Goal: Information Seeking & Learning: Learn about a topic

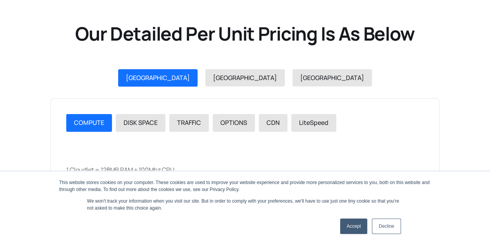
scroll to position [827, 0]
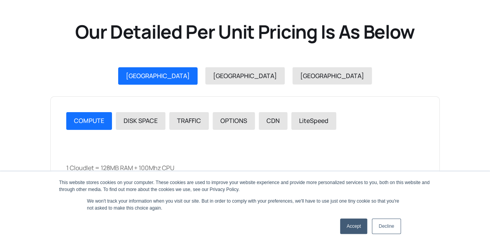
click at [358, 229] on link "Accept" at bounding box center [353, 226] width 27 height 15
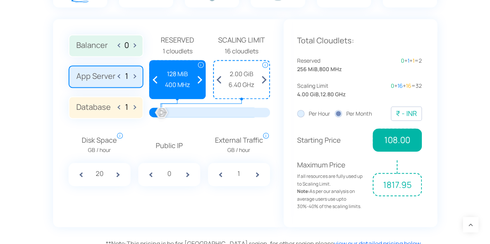
scroll to position [556, 0]
click at [401, 114] on div "₹ - INR" at bounding box center [406, 113] width 21 height 11
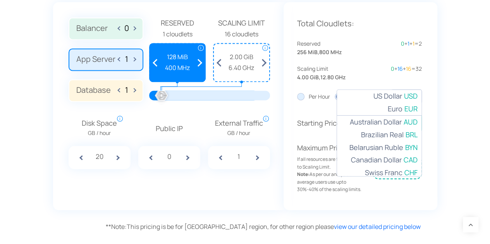
scroll to position [517, 0]
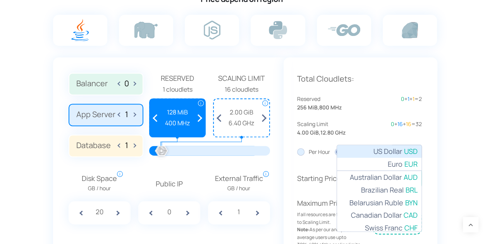
click at [387, 146] on span "US Dollar" at bounding box center [387, 151] width 29 height 11
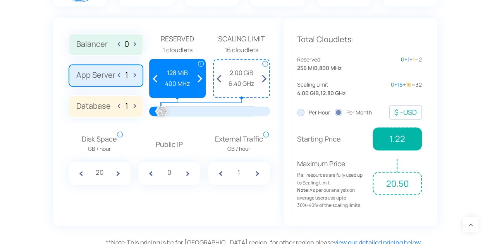
scroll to position [556, 0]
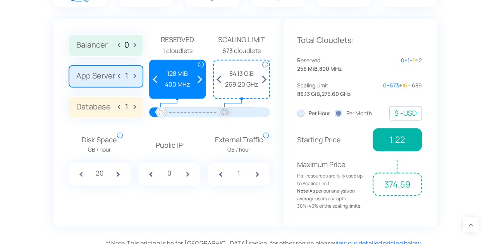
drag, startPoint x: 165, startPoint y: 113, endPoint x: 201, endPoint y: 119, distance: 36.9
click at [228, 113] on div at bounding box center [224, 112] width 17 height 17
drag, startPoint x: 233, startPoint y: 114, endPoint x: 250, endPoint y: 113, distance: 17.1
click at [250, 113] on div at bounding box center [249, 112] width 17 height 17
click at [94, 48] on label "Balancer 0" at bounding box center [106, 45] width 75 height 22
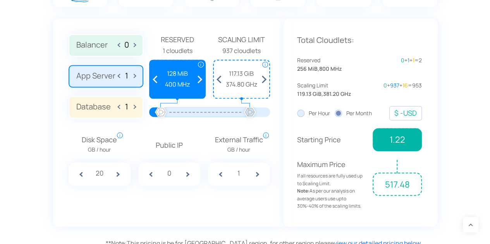
click at [0, 0] on input "Balancer 0" at bounding box center [0, 0] width 0 height 0
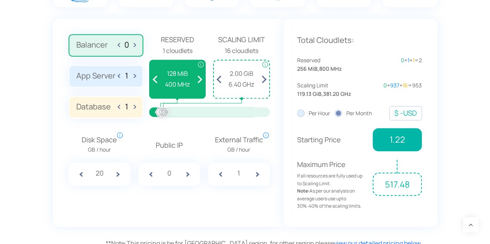
click at [102, 100] on label "Database 1" at bounding box center [106, 107] width 75 height 22
click at [0, 0] on input "Database 1" at bounding box center [0, 0] width 0 height 0
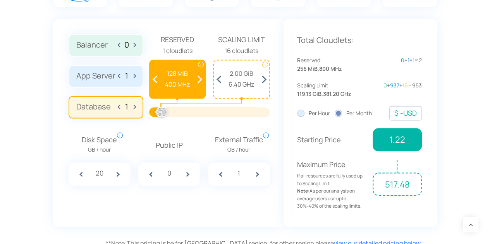
click at [122, 41] on input "0" at bounding box center [126, 44] width 12 height 9
click at [102, 46] on label "Balancer 0" at bounding box center [106, 45] width 75 height 22
click at [0, 0] on input "Balancer 0" at bounding box center [0, 0] width 0 height 0
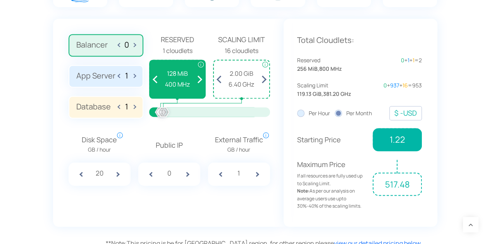
click at [136, 47] on label "Balancer 0" at bounding box center [106, 45] width 75 height 22
click at [0, 0] on input "Balancer 0" at bounding box center [0, 0] width 0 height 0
click at [136, 47] on label "Balancer 0" at bounding box center [106, 45] width 75 height 22
click at [0, 0] on input "Balancer 0" at bounding box center [0, 0] width 0 height 0
click at [136, 47] on label "Balancer 0" at bounding box center [106, 45] width 75 height 22
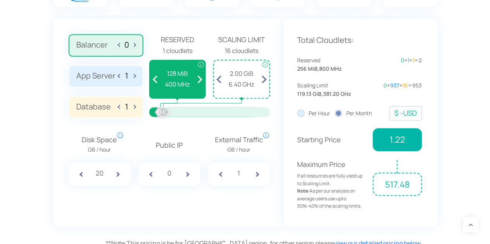
click at [0, 0] on input "Balancer 0" at bounding box center [0, 0] width 0 height 0
click at [136, 47] on label "Balancer 0" at bounding box center [106, 45] width 75 height 22
click at [0, 0] on input "Balancer 0" at bounding box center [0, 0] width 0 height 0
click at [136, 47] on label "Balancer 0" at bounding box center [106, 45] width 75 height 22
click at [0, 0] on input "Balancer 0" at bounding box center [0, 0] width 0 height 0
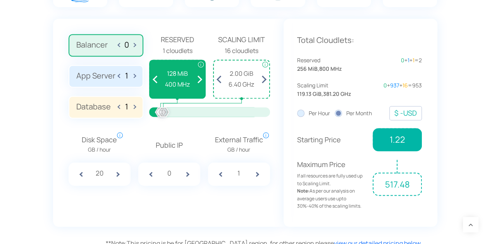
click at [136, 47] on label "Balancer 0" at bounding box center [106, 45] width 75 height 22
click at [0, 0] on input "Balancer 0" at bounding box center [0, 0] width 0 height 0
click at [136, 47] on label "Balancer 0" at bounding box center [106, 45] width 75 height 22
click at [0, 0] on input "Balancer 0" at bounding box center [0, 0] width 0 height 0
click at [122, 47] on span at bounding box center [120, 45] width 4 height 12
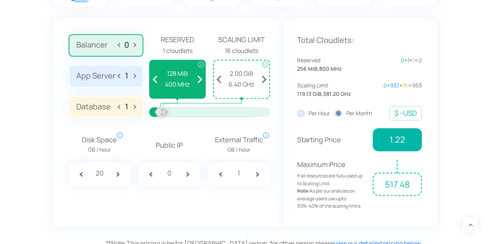
click at [119, 46] on span at bounding box center [120, 45] width 4 height 12
click at [136, 45] on label "Balancer 0" at bounding box center [106, 45] width 75 height 22
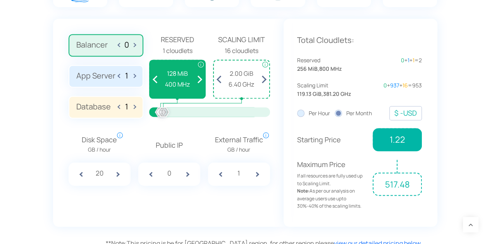
click at [0, 0] on input "Balancer 0" at bounding box center [0, 0] width 0 height 0
click at [135, 106] on span at bounding box center [133, 107] width 4 height 12
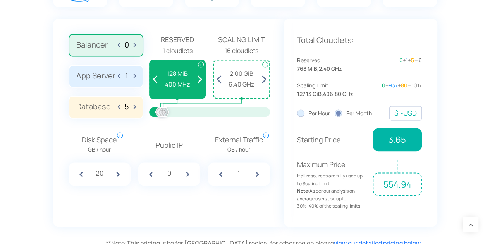
click at [135, 106] on span at bounding box center [133, 107] width 4 height 12
click at [120, 107] on span at bounding box center [120, 107] width 4 height 12
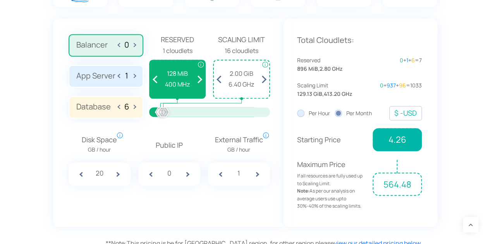
click at [120, 107] on span at bounding box center [120, 107] width 4 height 12
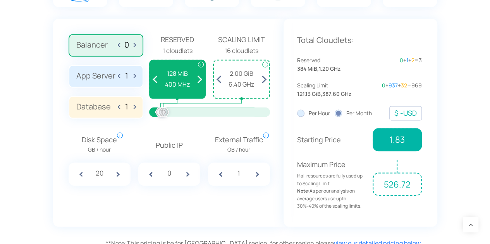
click at [120, 107] on span at bounding box center [120, 107] width 4 height 12
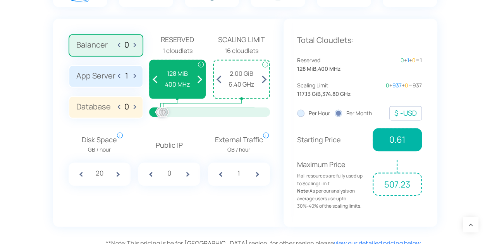
click at [120, 107] on span at bounding box center [120, 107] width 4 height 12
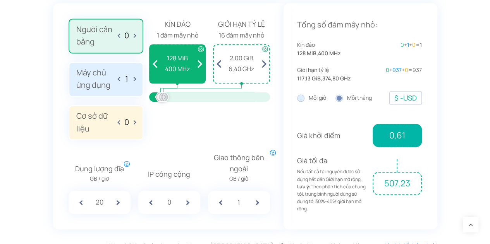
scroll to position [605, 0]
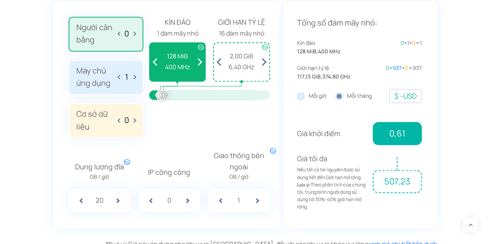
click at [115, 71] on font "Máy chủ ứng dụng" at bounding box center [97, 77] width 42 height 25
click at [0, 0] on input "Máy chủ ứng dụng 1" at bounding box center [0, 0] width 0 height 0
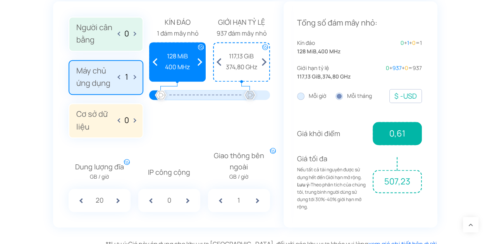
click at [120, 120] on span at bounding box center [120, 120] width 4 height 12
click at [134, 120] on span at bounding box center [133, 120] width 4 height 12
type input "1"
click at [119, 77] on span at bounding box center [120, 77] width 4 height 12
type input "0"
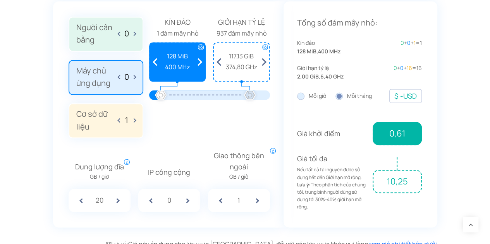
click at [117, 120] on font "Cơ sở dữ liệu" at bounding box center [97, 120] width 42 height 25
click at [0, 0] on input "Cơ sở dữ liệu 1" at bounding box center [0, 0] width 0 height 0
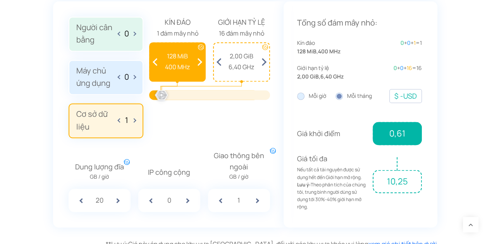
click at [120, 120] on span at bounding box center [120, 120] width 4 height 12
click at [135, 120] on span at bounding box center [133, 120] width 4 height 12
click at [136, 76] on label "Máy chủ ứng dụng 0" at bounding box center [106, 77] width 75 height 35
click at [0, 0] on input "Máy chủ ứng dụng 0" at bounding box center [0, 0] width 0 height 0
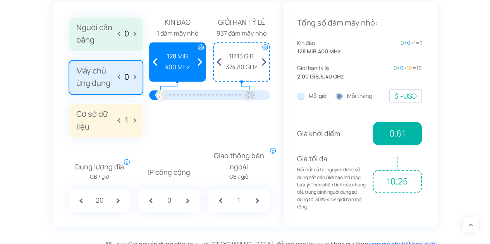
click at [118, 120] on span at bounding box center [120, 120] width 4 height 12
click at [135, 120] on span at bounding box center [133, 120] width 4 height 12
type input "1"
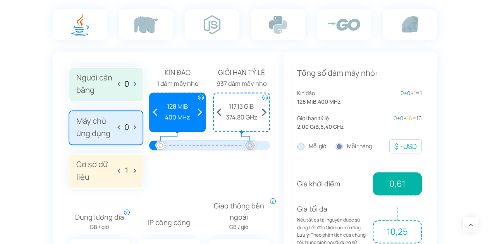
scroll to position [581, 0]
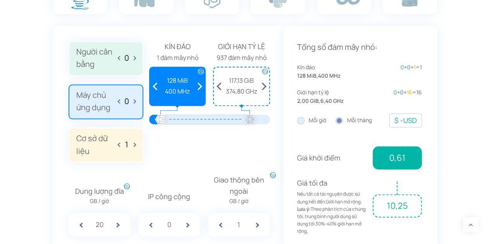
click at [118, 101] on span at bounding box center [120, 101] width 4 height 12
drag, startPoint x: 119, startPoint y: 100, endPoint x: 131, endPoint y: 102, distance: 12.1
click at [120, 100] on span at bounding box center [120, 101] width 4 height 12
click at [133, 103] on span at bounding box center [133, 101] width 4 height 12
type input "1"
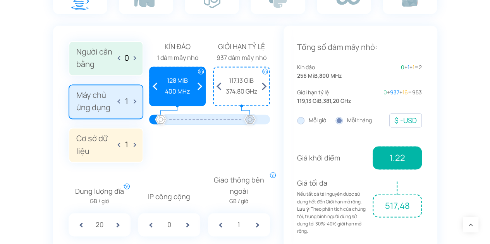
click at [120, 142] on span at bounding box center [120, 145] width 4 height 12
drag, startPoint x: 134, startPoint y: 145, endPoint x: 126, endPoint y: 119, distance: 27.2
click at [134, 144] on span at bounding box center [133, 145] width 4 height 12
type input "1"
click at [120, 101] on span at bounding box center [120, 101] width 4 height 12
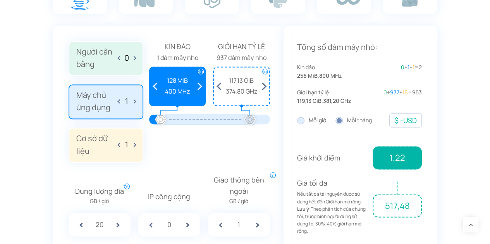
type input "0"
drag, startPoint x: 389, startPoint y: 160, endPoint x: 406, endPoint y: 159, distance: 17.0
click at [406, 159] on span "0,61" at bounding box center [397, 157] width 49 height 23
copy font "0,61"
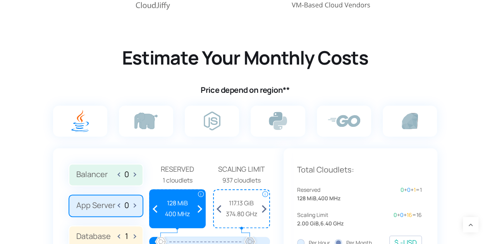
scroll to position [394, 0]
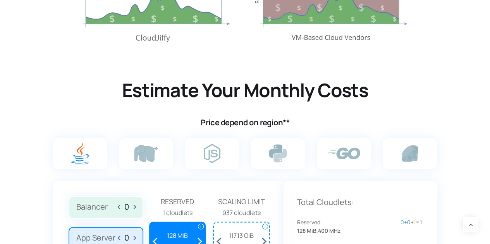
click at [282, 93] on h2 "Estimate Your Monthly Costs" at bounding box center [244, 90] width 433 height 24
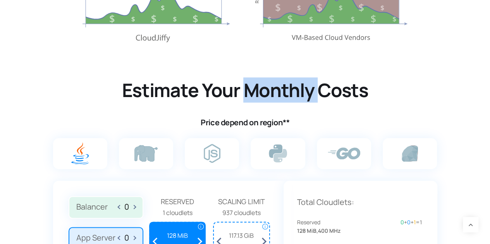
drag, startPoint x: 282, startPoint y: 93, endPoint x: 320, endPoint y: 46, distance: 60.0
click at [282, 93] on h2 "Estimate Your Monthly Costs" at bounding box center [244, 90] width 433 height 24
copy h2 "Monthly"
click at [304, 89] on h2 "Estimate Your Monthly Costs" at bounding box center [244, 90] width 433 height 24
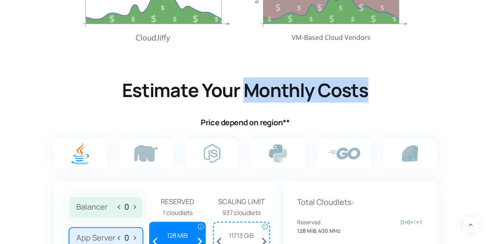
click at [335, 90] on h2 "Estimate Your Monthly Costs" at bounding box center [244, 90] width 433 height 24
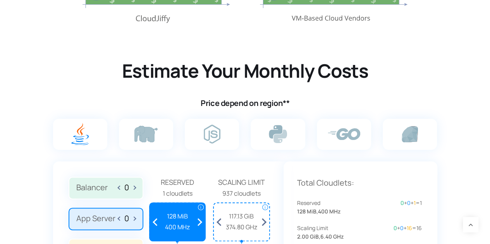
scroll to position [510, 0]
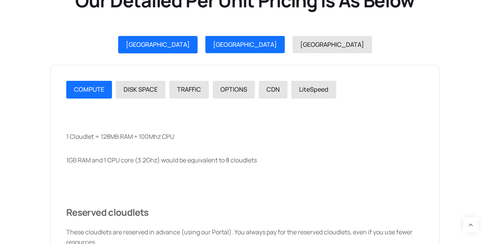
click at [241, 48] on div "[GEOGRAPHIC_DATA]" at bounding box center [245, 45] width 64 height 10
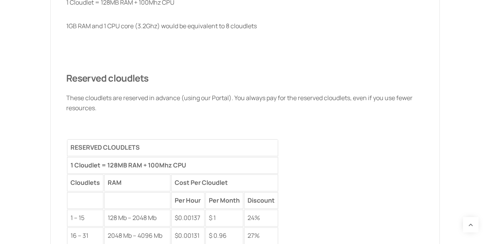
scroll to position [1091, 0]
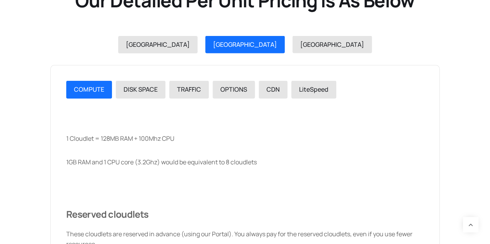
click at [190, 48] on span "[GEOGRAPHIC_DATA]" at bounding box center [158, 44] width 64 height 9
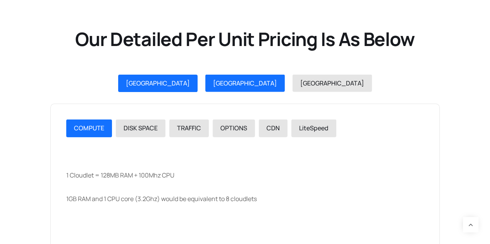
click at [236, 83] on span "[GEOGRAPHIC_DATA]" at bounding box center [245, 83] width 64 height 9
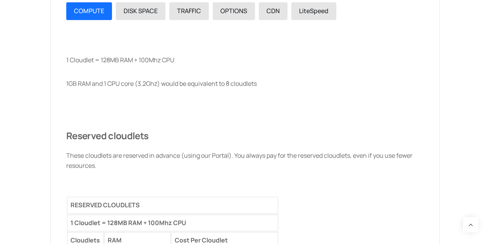
scroll to position [1013, 0]
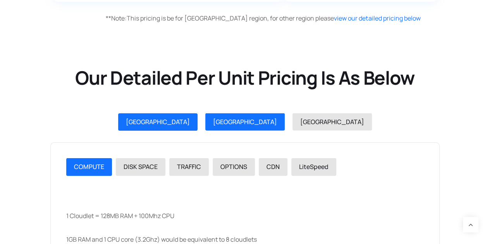
click at [190, 122] on span "[GEOGRAPHIC_DATA]" at bounding box center [158, 122] width 64 height 9
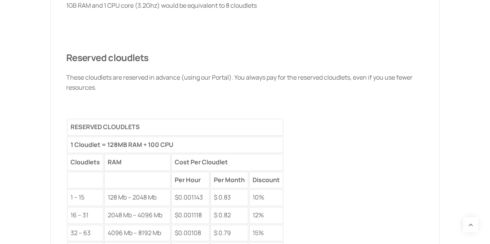
click at [78, 126] on th "RESERVED CLOUDLETS" at bounding box center [175, 127] width 216 height 17
click at [155, 122] on th "RESERVED CLOUDLETS" at bounding box center [175, 127] width 216 height 17
copy th "RESERVED CLOUDLETS"
click at [86, 57] on span "Reserved cloudlets" at bounding box center [107, 57] width 82 height 13
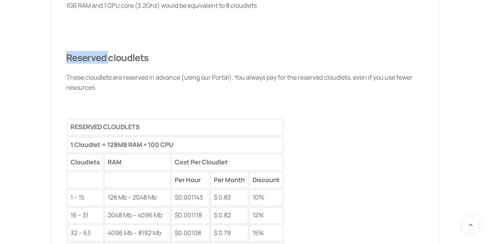
drag, startPoint x: 86, startPoint y: 57, endPoint x: 112, endPoint y: 57, distance: 26.3
click at [86, 57] on span "Reserved cloudlets" at bounding box center [107, 57] width 82 height 13
click at [129, 55] on span "Reserved cloudlets" at bounding box center [107, 57] width 82 height 13
copy span "Reserved cloudlets"
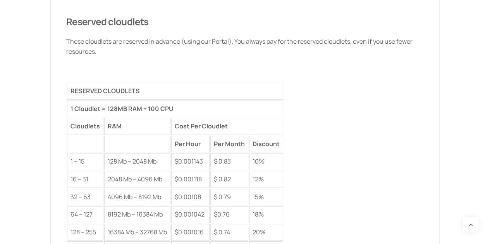
scroll to position [1091, 0]
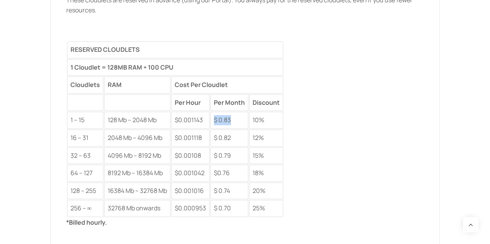
drag, startPoint x: 213, startPoint y: 117, endPoint x: 260, endPoint y: 79, distance: 60.9
click at [234, 117] on td "$ 0.83" at bounding box center [229, 120] width 38 height 17
copy td "$ 0.83"
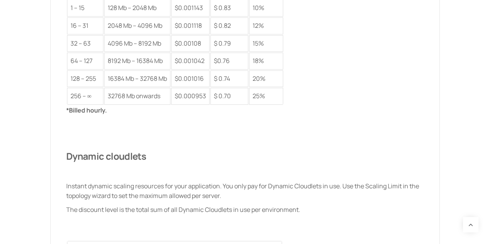
scroll to position [1284, 0]
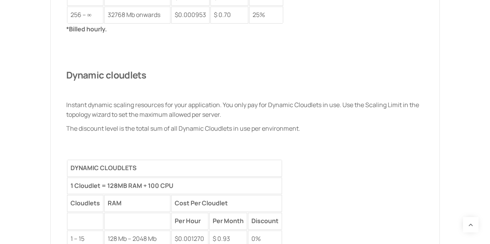
click at [83, 76] on span "Dynamic cloudlets" at bounding box center [106, 75] width 80 height 13
drag, startPoint x: 83, startPoint y: 76, endPoint x: 88, endPoint y: 76, distance: 4.6
click at [84, 76] on span "Dynamic cloudlets" at bounding box center [106, 75] width 80 height 13
click at [142, 71] on span "Dynamic cloudlets" at bounding box center [106, 75] width 80 height 13
click at [86, 72] on span "Dynamic cloudlets" at bounding box center [106, 75] width 80 height 13
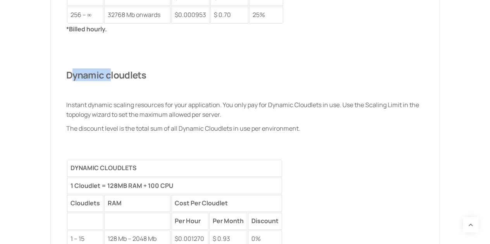
click at [86, 72] on span "Dynamic cloudlets" at bounding box center [106, 75] width 80 height 13
click at [129, 76] on span "Dynamic cloudlets" at bounding box center [106, 75] width 80 height 13
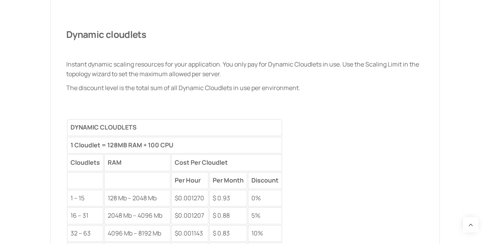
scroll to position [1439, 0]
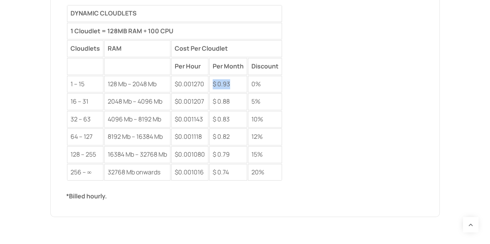
drag, startPoint x: 212, startPoint y: 79, endPoint x: 265, endPoint y: 50, distance: 59.6
click at [231, 79] on td "$ 0.93" at bounding box center [228, 84] width 38 height 17
copy td "$ 0.93"
